Goal: Task Accomplishment & Management: Use online tool/utility

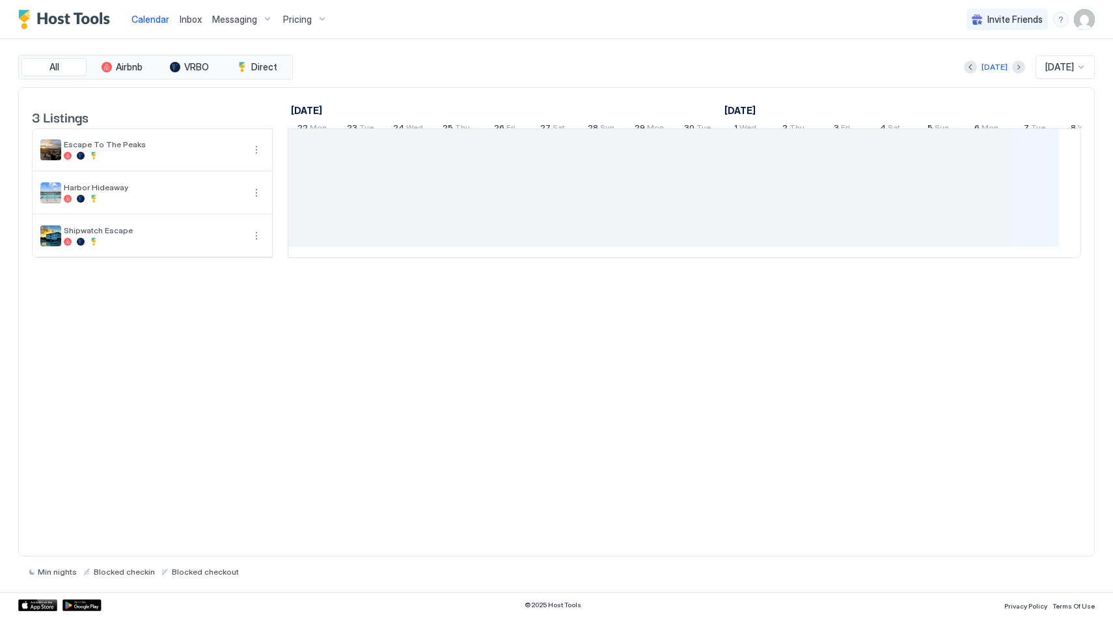
scroll to position [0, 723]
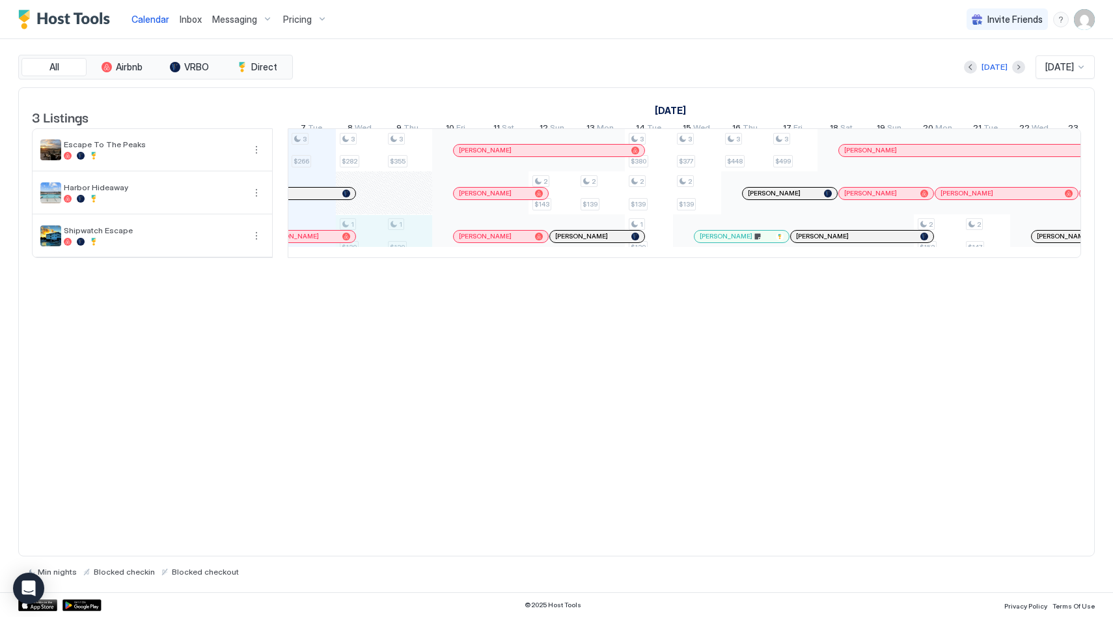
drag, startPoint x: 360, startPoint y: 237, endPoint x: 404, endPoint y: 241, distance: 44.4
click at [404, 241] on div "3 $266 3 $282 1 $139 3 $355 1 $139 2 $143 2 $139 3 $380 2 $139 1 $139 3 $377 2 …" at bounding box center [914, 193] width 2698 height 128
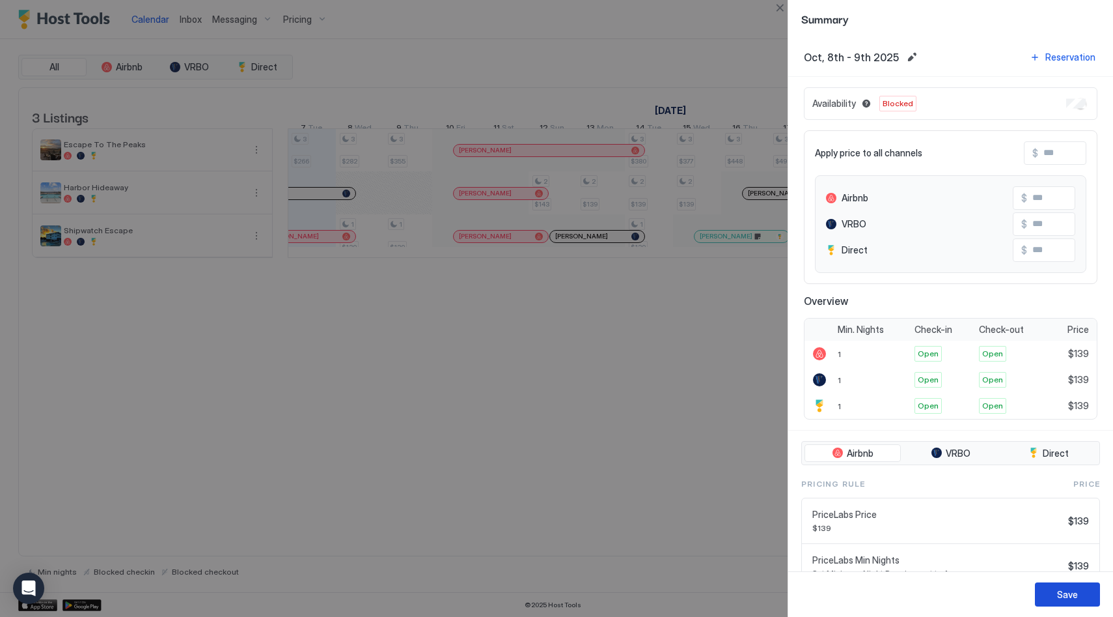
click at [1066, 599] on div "Save" at bounding box center [1067, 594] width 21 height 14
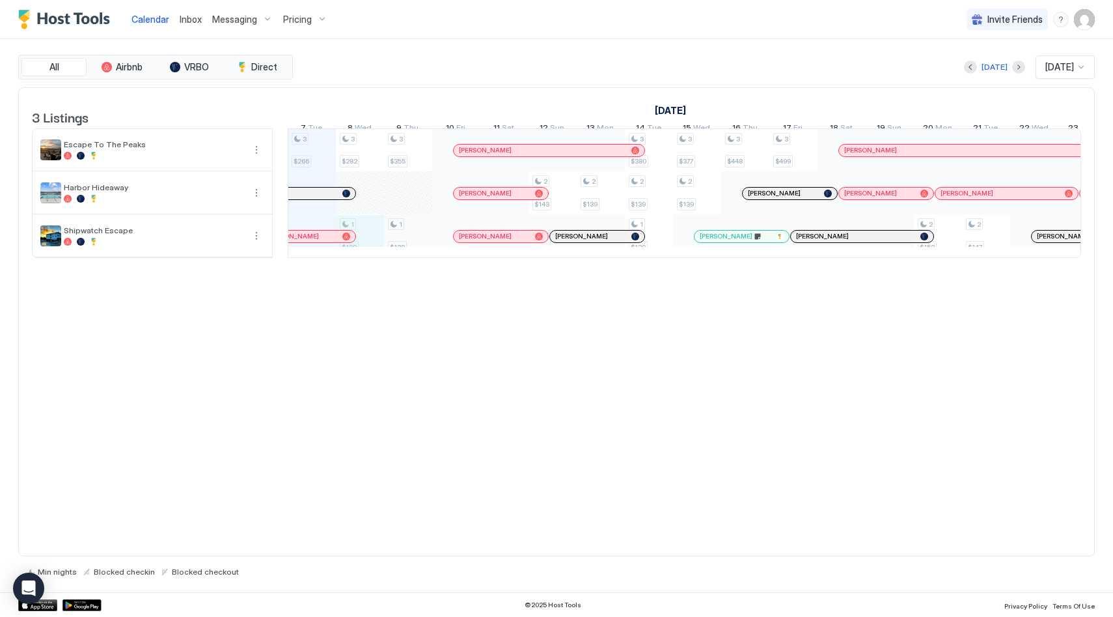
click at [398, 245] on div "3 $266 3 $282 1 $139 3 $355 1 $139 2 $143 2 $139 3 $380 2 $139 1 $139 3 $377 2 …" at bounding box center [914, 193] width 2698 height 128
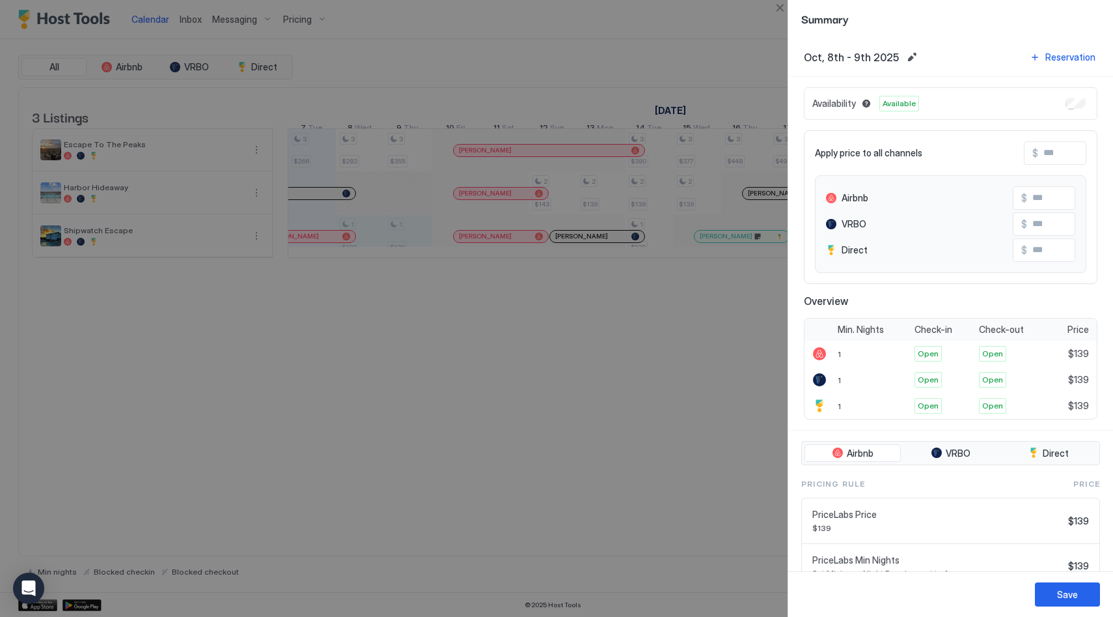
click at [1075, 109] on div "Availability Available" at bounding box center [951, 103] width 294 height 33
click at [1062, 591] on div "Save" at bounding box center [1067, 594] width 21 height 14
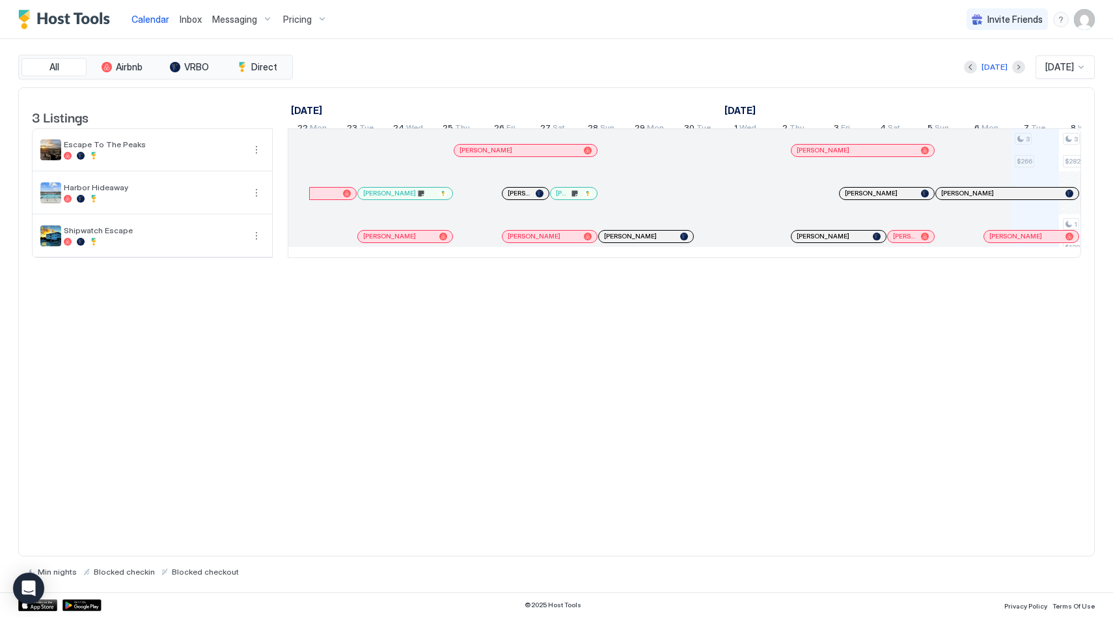
scroll to position [0, 723]
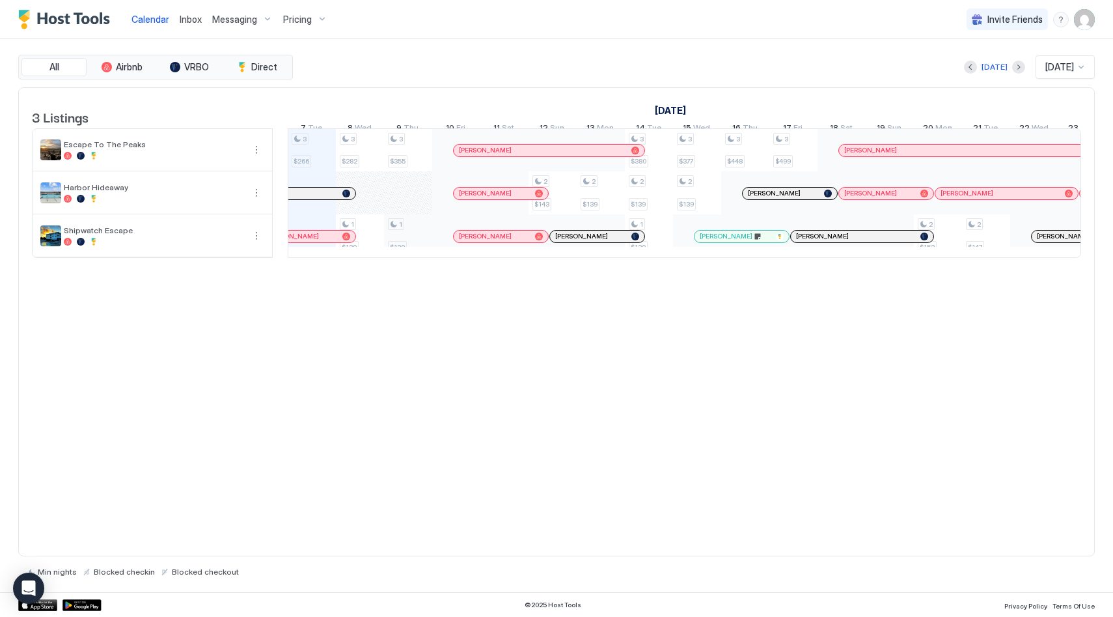
click at [409, 252] on div "3 $266 3 $282 1 $139 3 $355 1 $139 2 $143 2 $139 3 $380 2 $139 1 $139 3 $377 2 …" at bounding box center [914, 193] width 2698 height 128
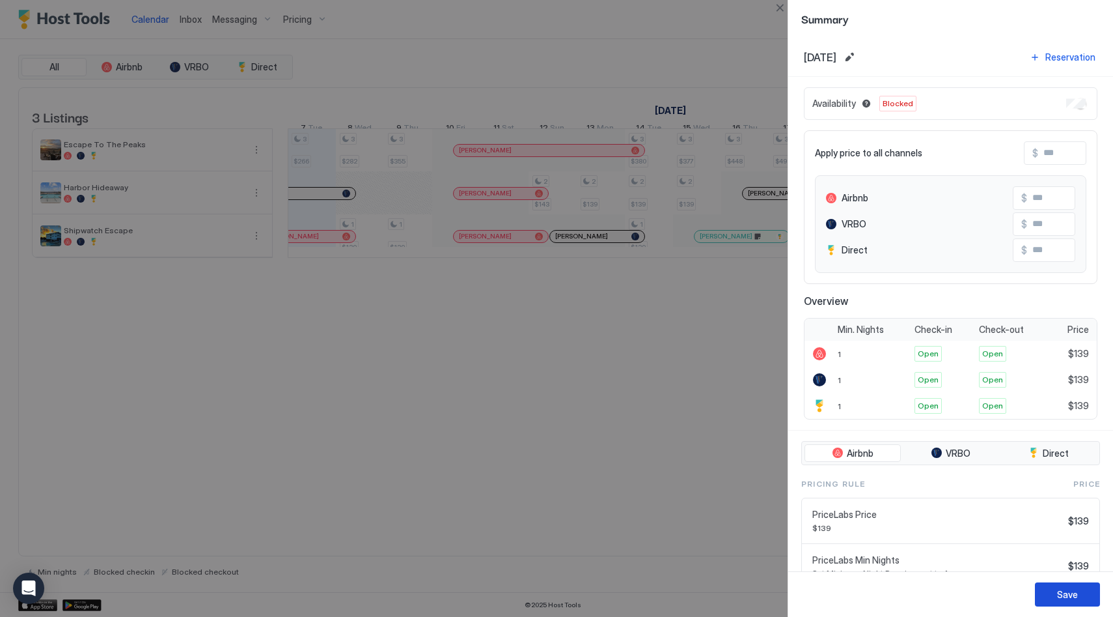
click at [1064, 598] on div "Save" at bounding box center [1067, 594] width 21 height 14
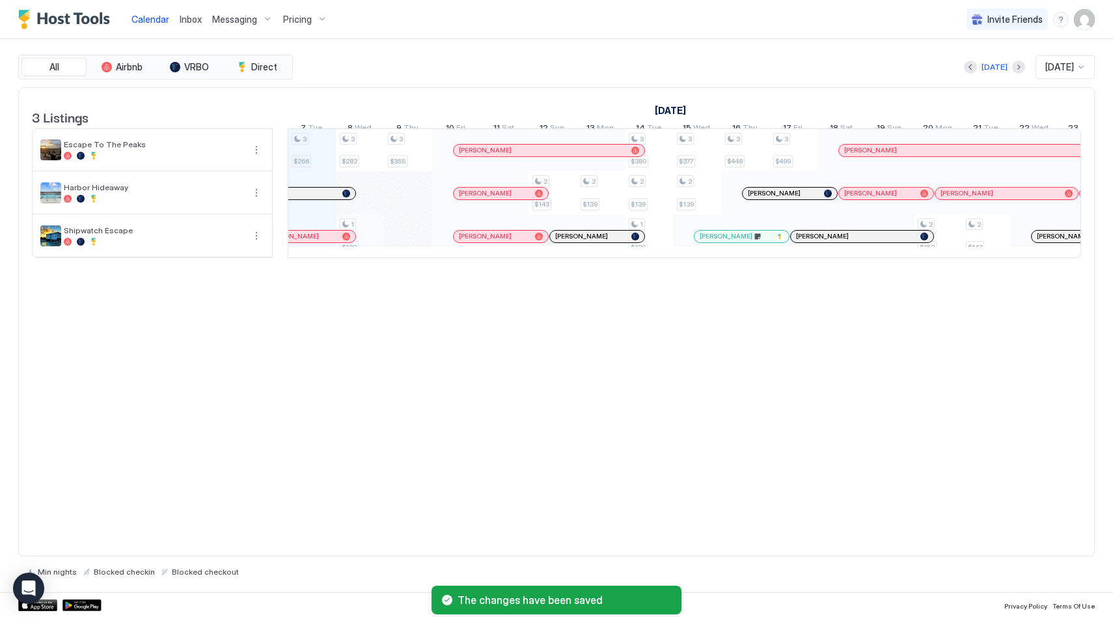
click at [372, 245] on div "3 $266 3 $282 1 $139 3 $355 2 $143 2 $139 3 $380 2 $139 1 $139 3 $377 2 $139 3 …" at bounding box center [914, 193] width 2698 height 128
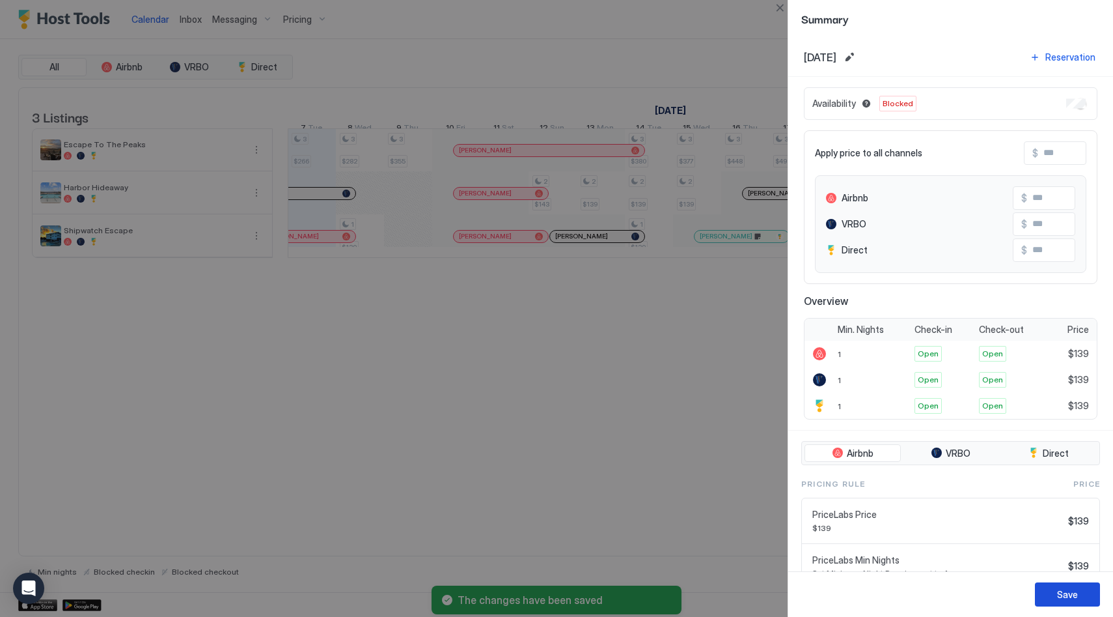
click at [1075, 593] on div "Save" at bounding box center [1067, 594] width 21 height 14
